Goal: Find specific page/section: Find specific page/section

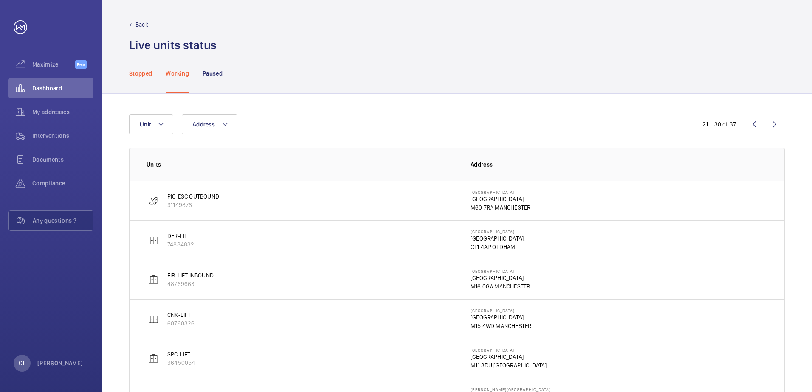
click at [143, 77] on p "Stopped" at bounding box center [140, 73] width 23 height 8
